Goal: Check status

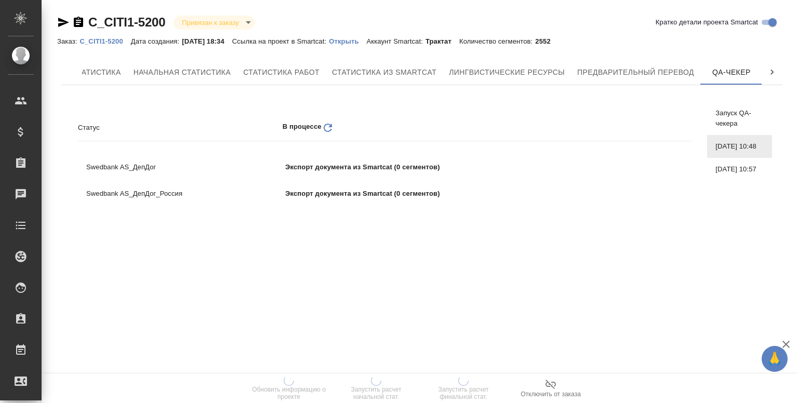
scroll to position [0, 67]
click at [726, 175] on span "08.08.2025, 10:57" at bounding box center [739, 169] width 48 height 10
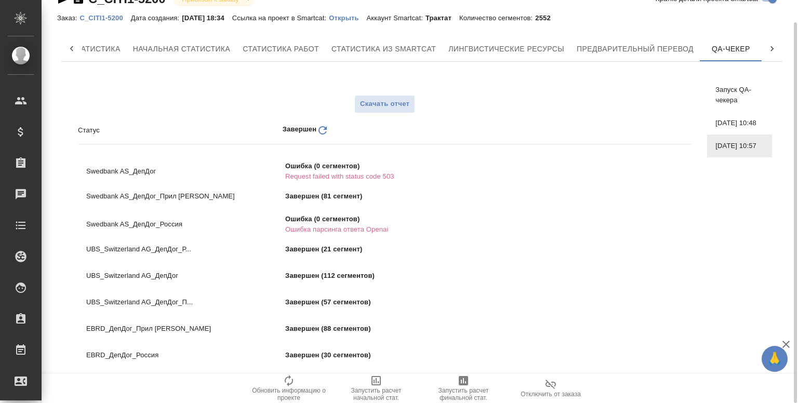
scroll to position [0, 0]
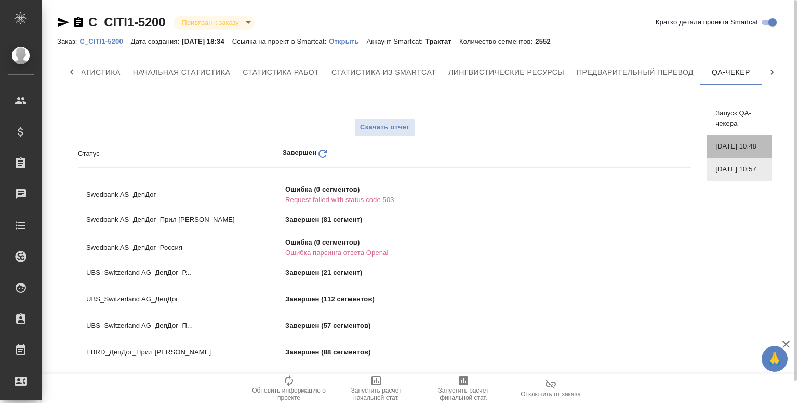
click at [739, 152] on span "[DATE] 10:48" at bounding box center [739, 146] width 48 height 10
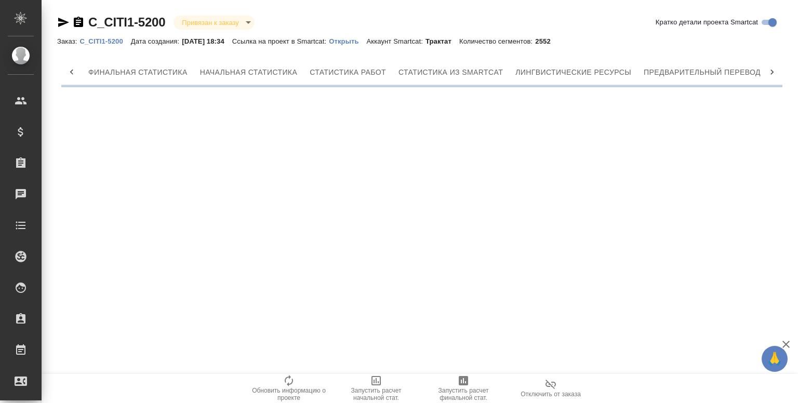
scroll to position [0, 67]
